Goal: Check status: Check status

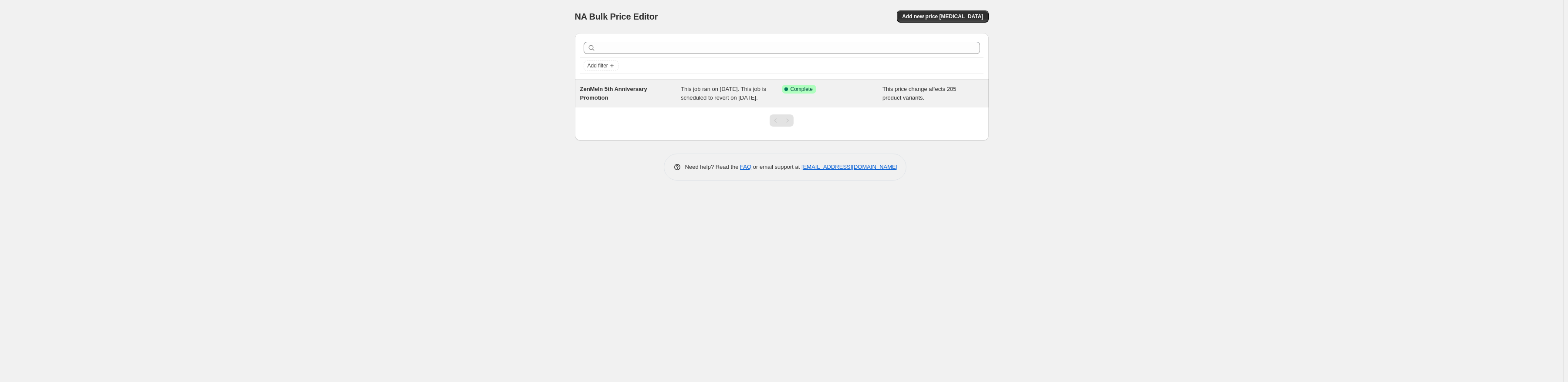
click at [735, 102] on div "This job ran on October 15, 2025. This job is scheduled to revert on October 31…" at bounding box center [731, 94] width 101 height 18
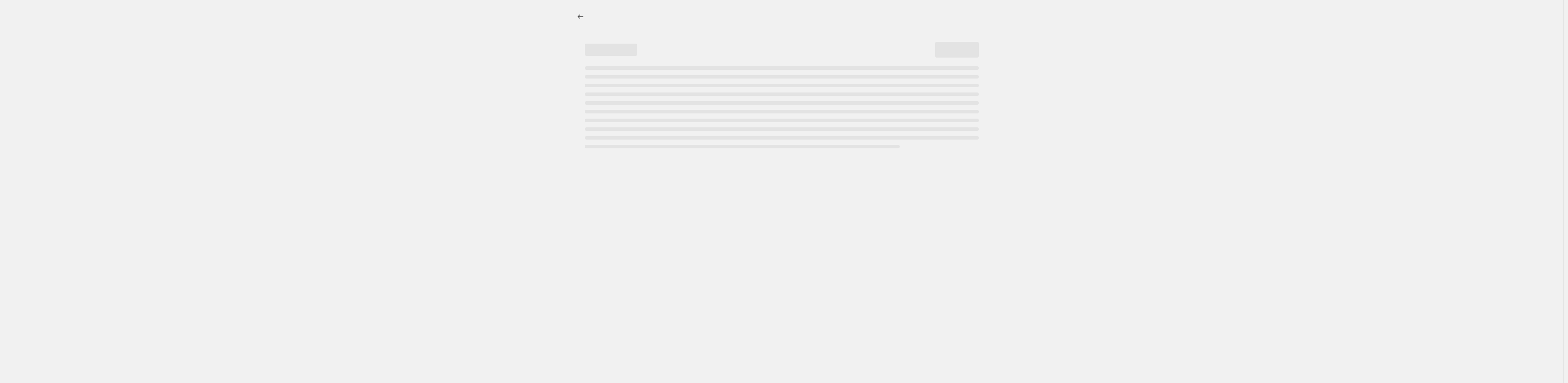
select select "pcap"
select select "no_change"
